Goal: Task Accomplishment & Management: Use online tool/utility

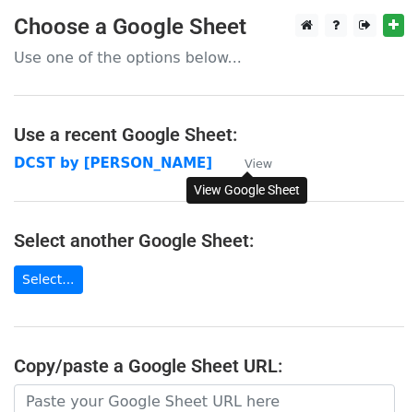
click at [249, 163] on small "View" at bounding box center [258, 164] width 28 height 14
click at [83, 160] on strong "DCST by [PERSON_NAME]" at bounding box center [113, 163] width 198 height 17
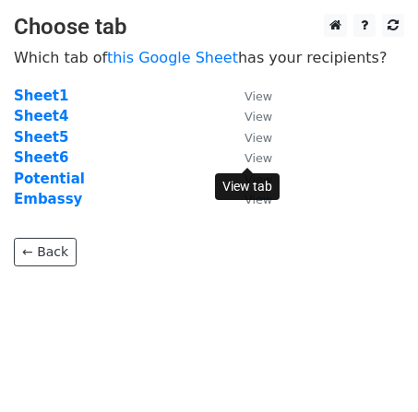
click at [248, 161] on small "View" at bounding box center [258, 158] width 28 height 14
click at [25, 157] on strong "Sheet6" at bounding box center [41, 157] width 54 height 17
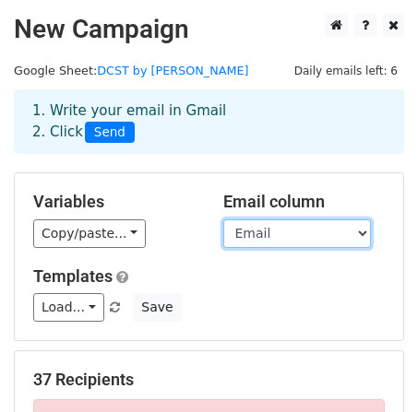
click at [303, 234] on select "Name Ministry Designation Email Title" at bounding box center [297, 234] width 148 height 29
click at [223, 220] on select "Name Ministry Designation Email Title" at bounding box center [297, 234] width 148 height 29
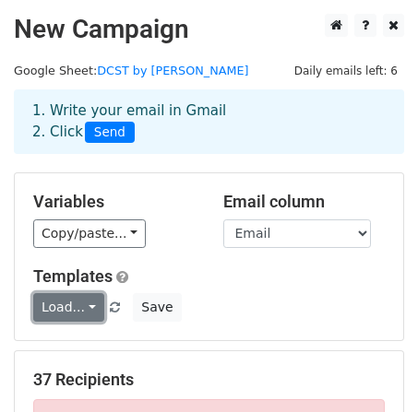
click at [59, 305] on link "Load..." at bounding box center [68, 307] width 71 height 29
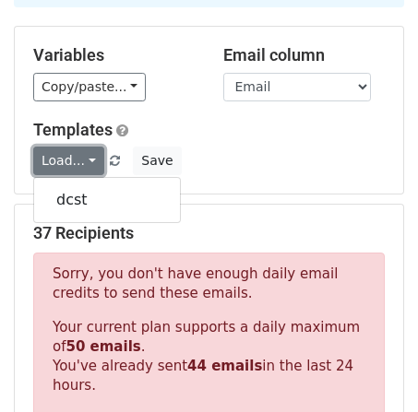
scroll to position [149, 0]
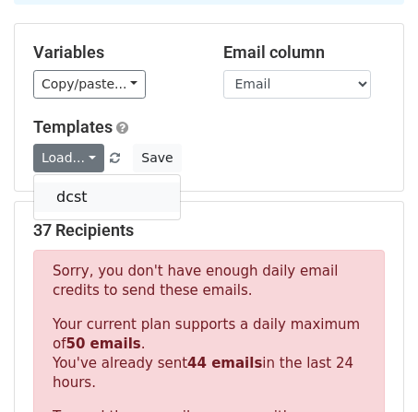
click at [81, 210] on link "dcst" at bounding box center [107, 198] width 146 height 30
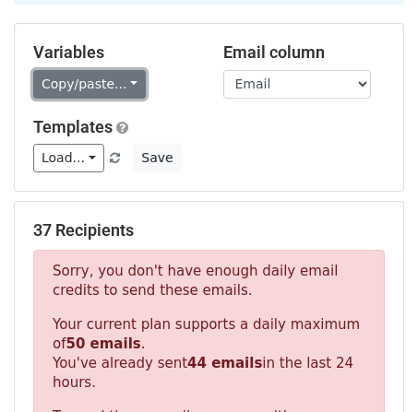
click at [83, 87] on link "Copy/paste..." at bounding box center [89, 84] width 113 height 29
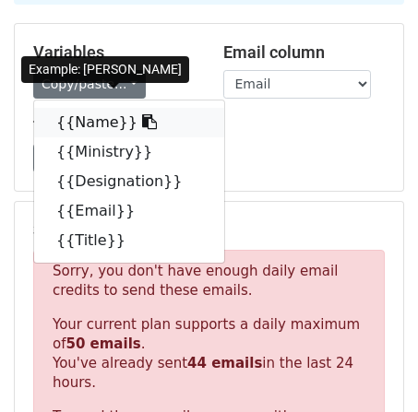
click at [101, 121] on link "{{Name}}" at bounding box center [129, 123] width 190 height 30
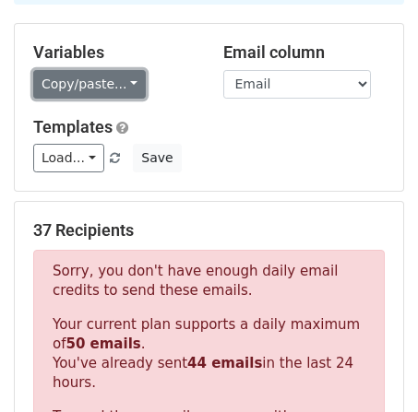
click at [124, 77] on link "Copy/paste..." at bounding box center [89, 84] width 113 height 29
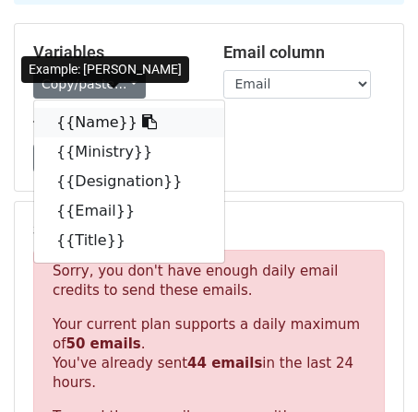
click at [69, 125] on link "{{Name}}" at bounding box center [129, 123] width 190 height 30
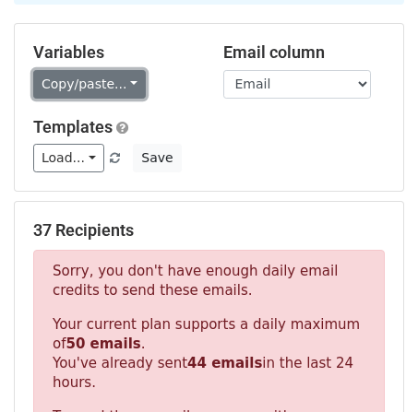
click at [130, 77] on link "Copy/paste..." at bounding box center [89, 84] width 113 height 29
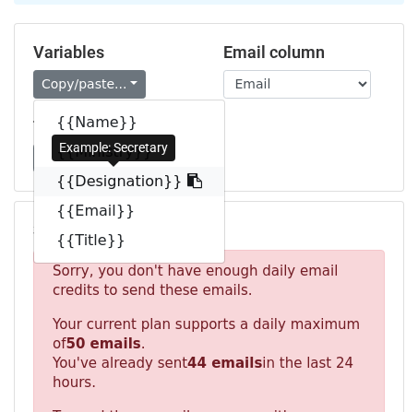
click at [114, 188] on link "{{Designation}}" at bounding box center [129, 182] width 190 height 30
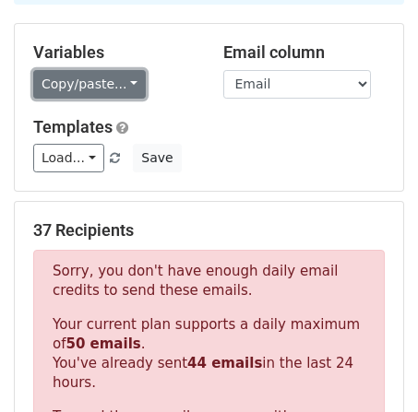
click at [81, 76] on link "Copy/paste..." at bounding box center [89, 84] width 113 height 29
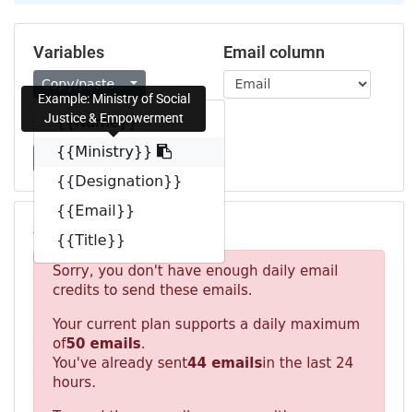
click at [97, 151] on link "{{Ministry}}" at bounding box center [129, 152] width 190 height 30
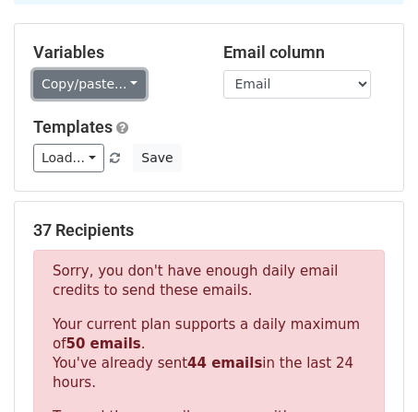
click at [57, 71] on link "Copy/paste..." at bounding box center [89, 84] width 113 height 29
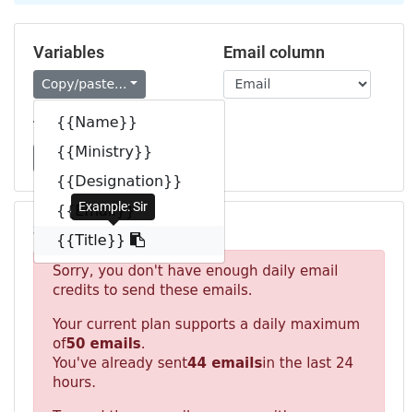
click at [84, 240] on link "{{Title}}" at bounding box center [129, 241] width 190 height 30
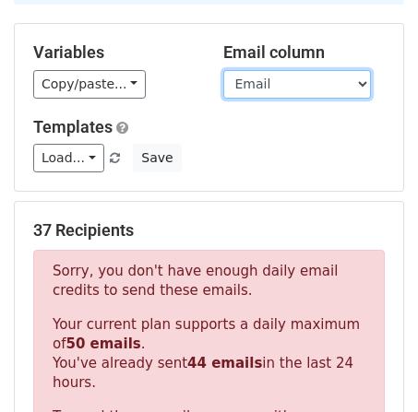
click at [282, 77] on select "Name Ministry Designation Email Title" at bounding box center [297, 84] width 148 height 29
click at [223, 70] on select "Name Ministry Designation Email Title" at bounding box center [297, 84] width 148 height 29
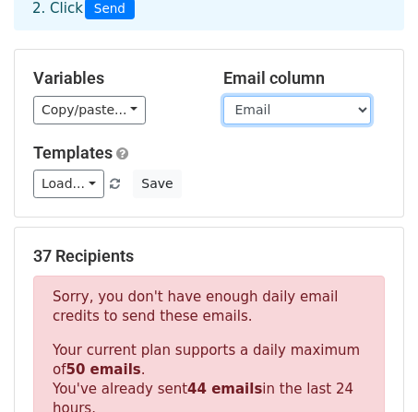
scroll to position [0, 0]
